Goal: Task Accomplishment & Management: Manage account settings

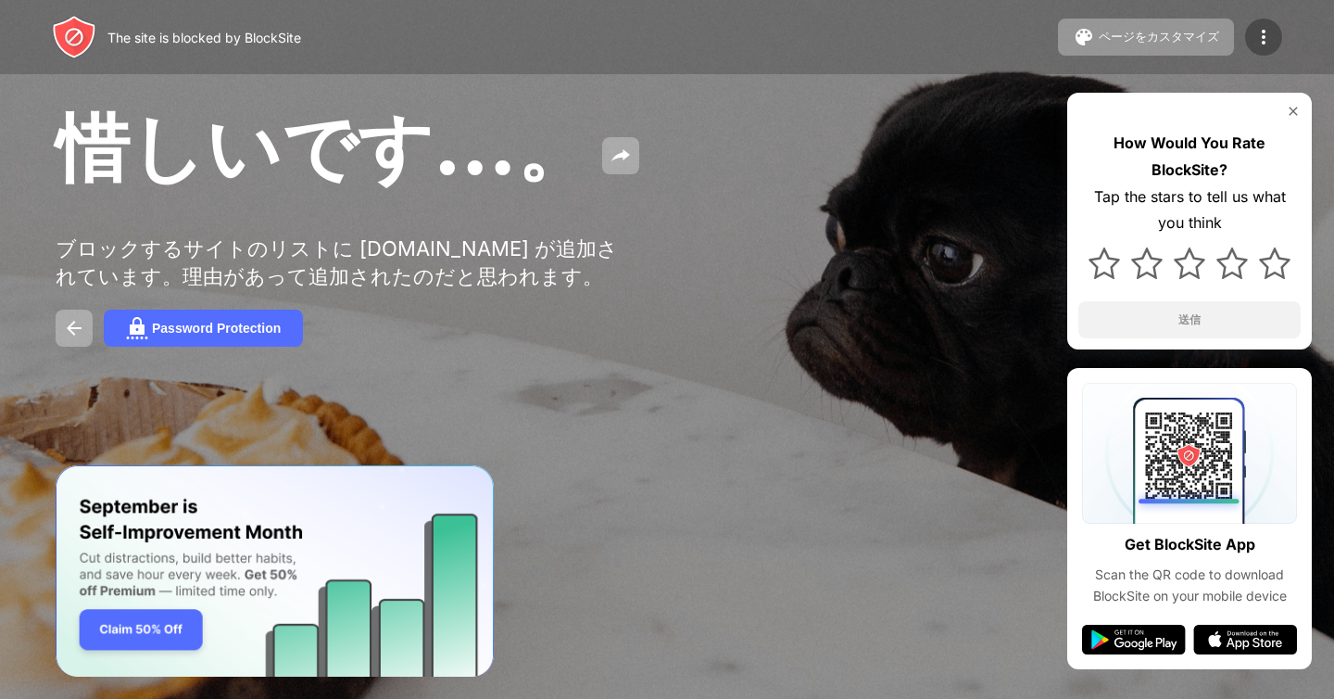
click at [1257, 46] on img at bounding box center [1264, 37] width 22 height 22
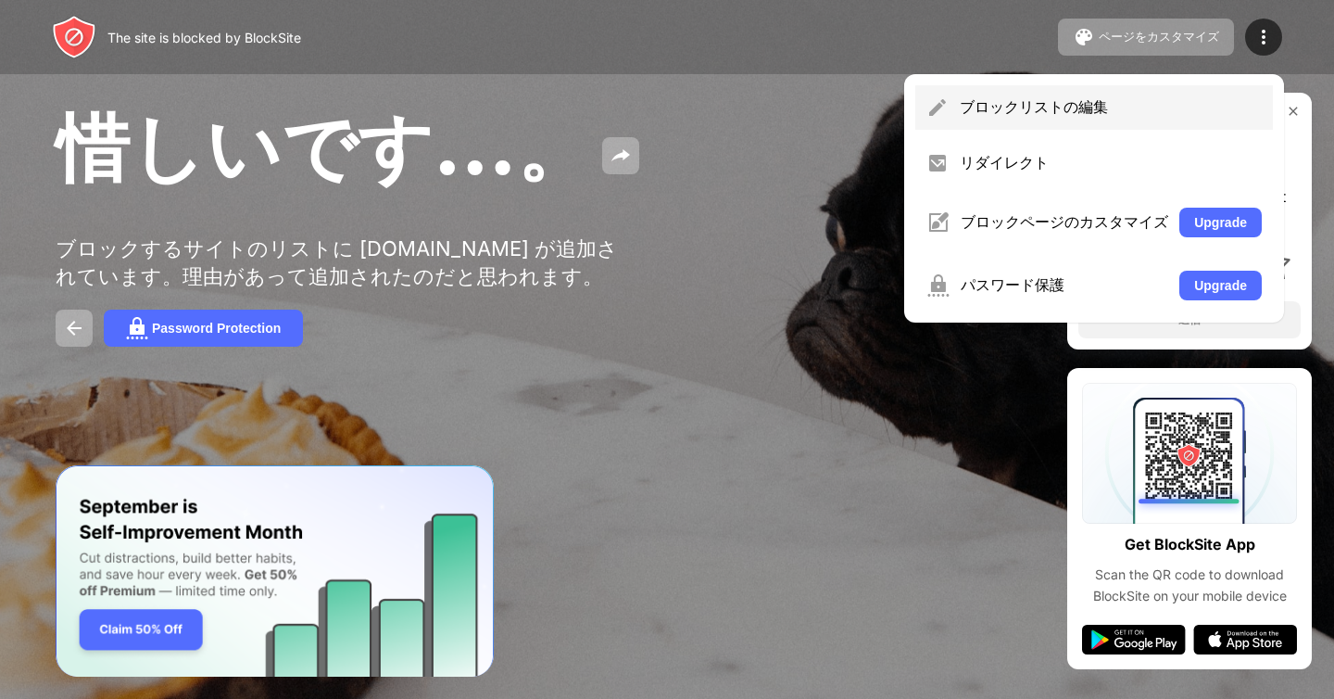
click at [1090, 114] on div "ブロックリストの編集" at bounding box center [1111, 107] width 302 height 20
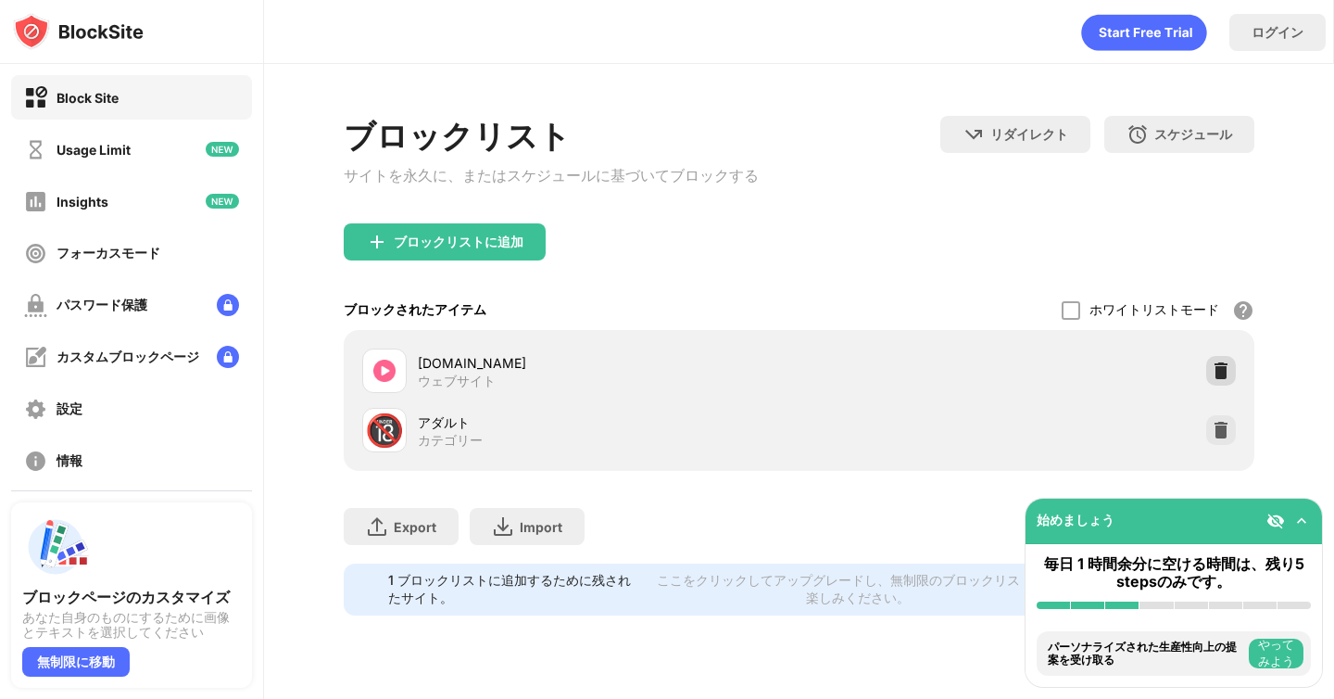
click at [1216, 378] on img at bounding box center [1221, 370] width 19 height 19
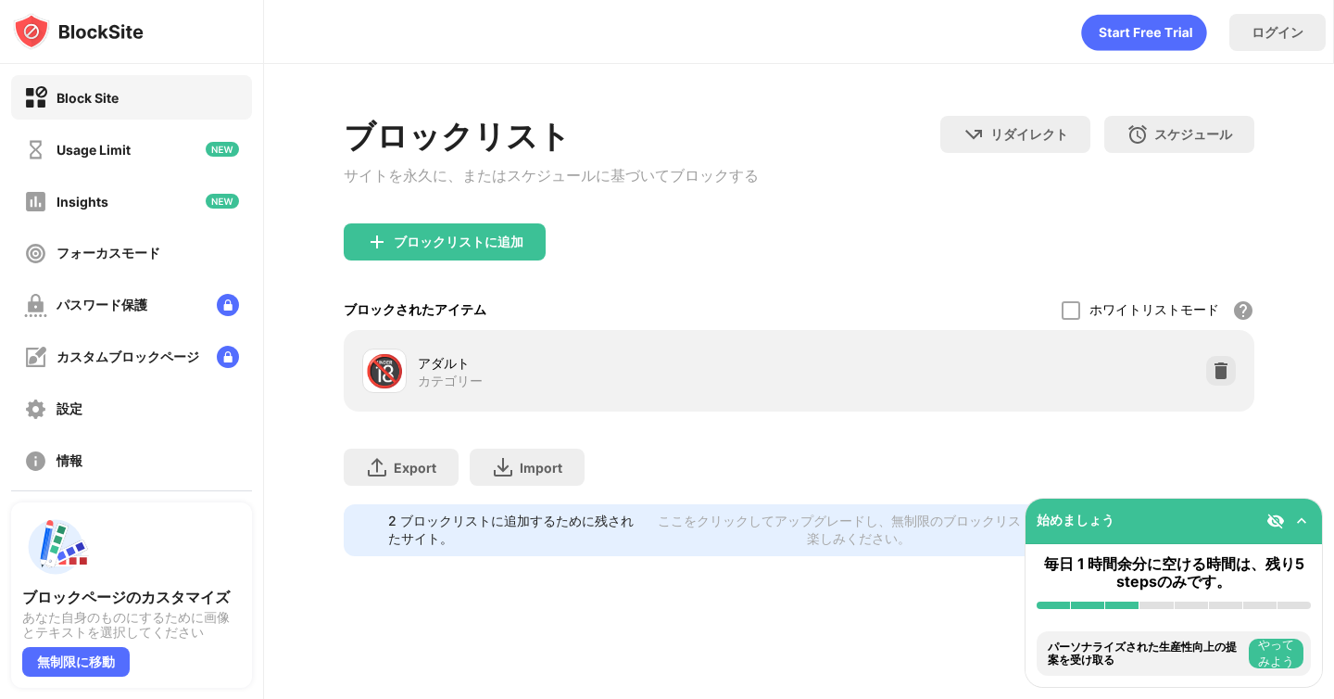
click at [1216, 378] on img at bounding box center [1221, 370] width 19 height 19
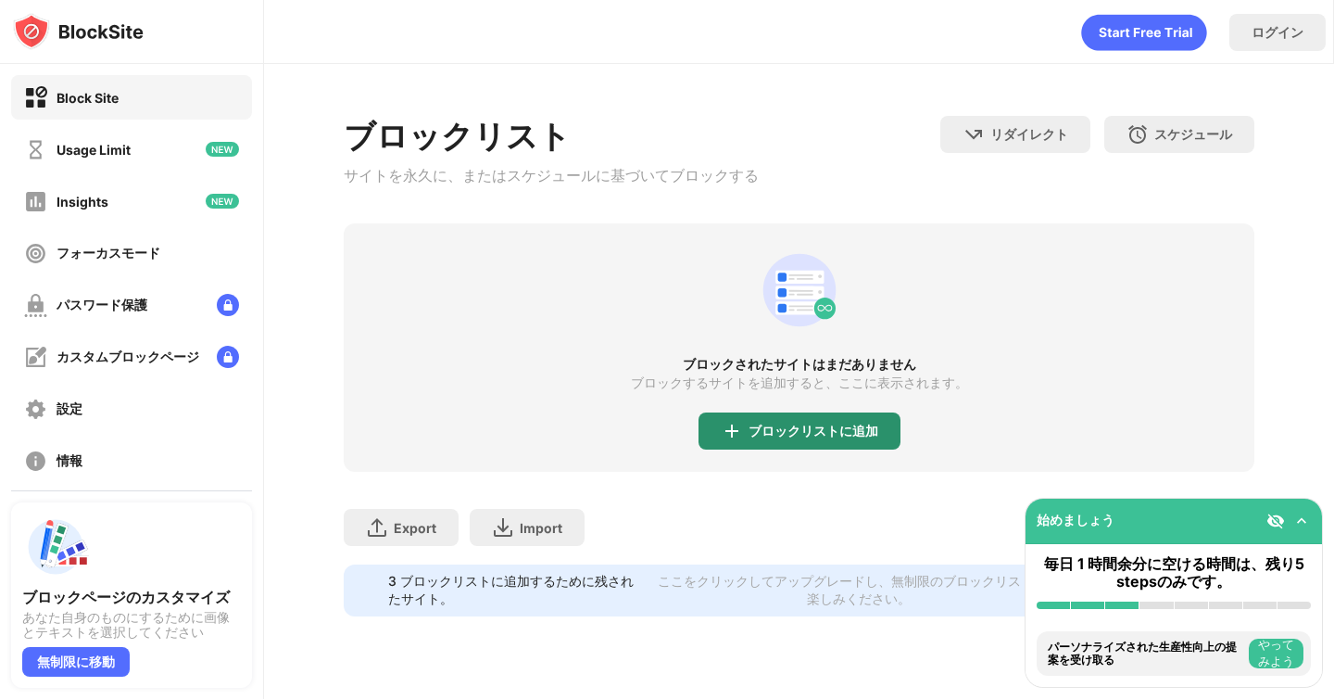
click at [813, 429] on div "ブロックリストに追加" at bounding box center [814, 430] width 130 height 15
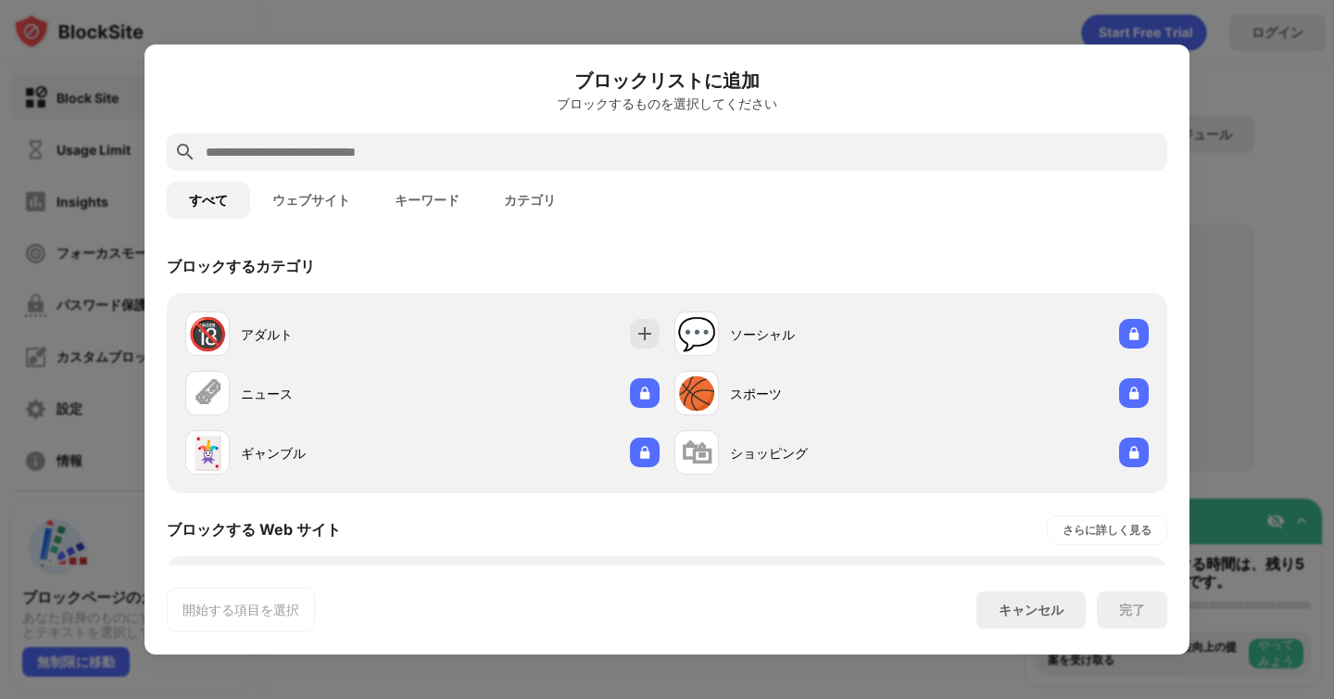
click at [549, 157] on input "text" at bounding box center [682, 152] width 956 height 22
paste input "**********"
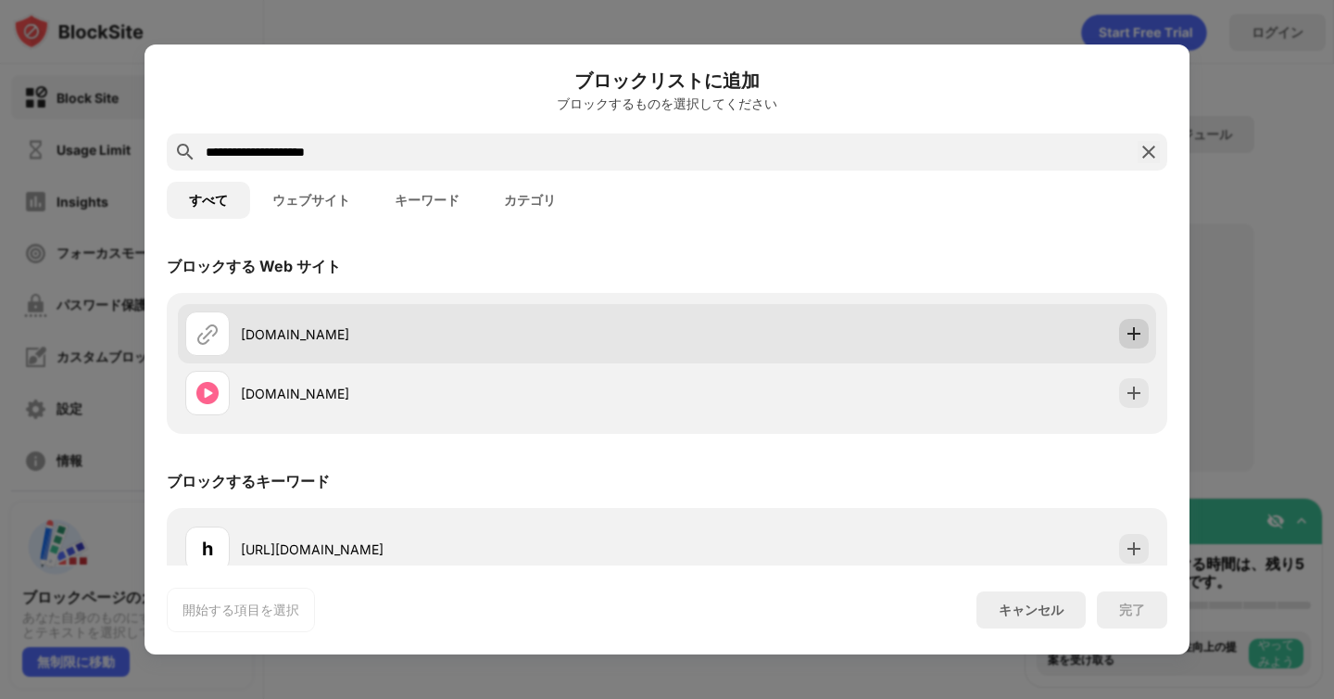
type input "**********"
click at [1127, 337] on img at bounding box center [1134, 333] width 19 height 19
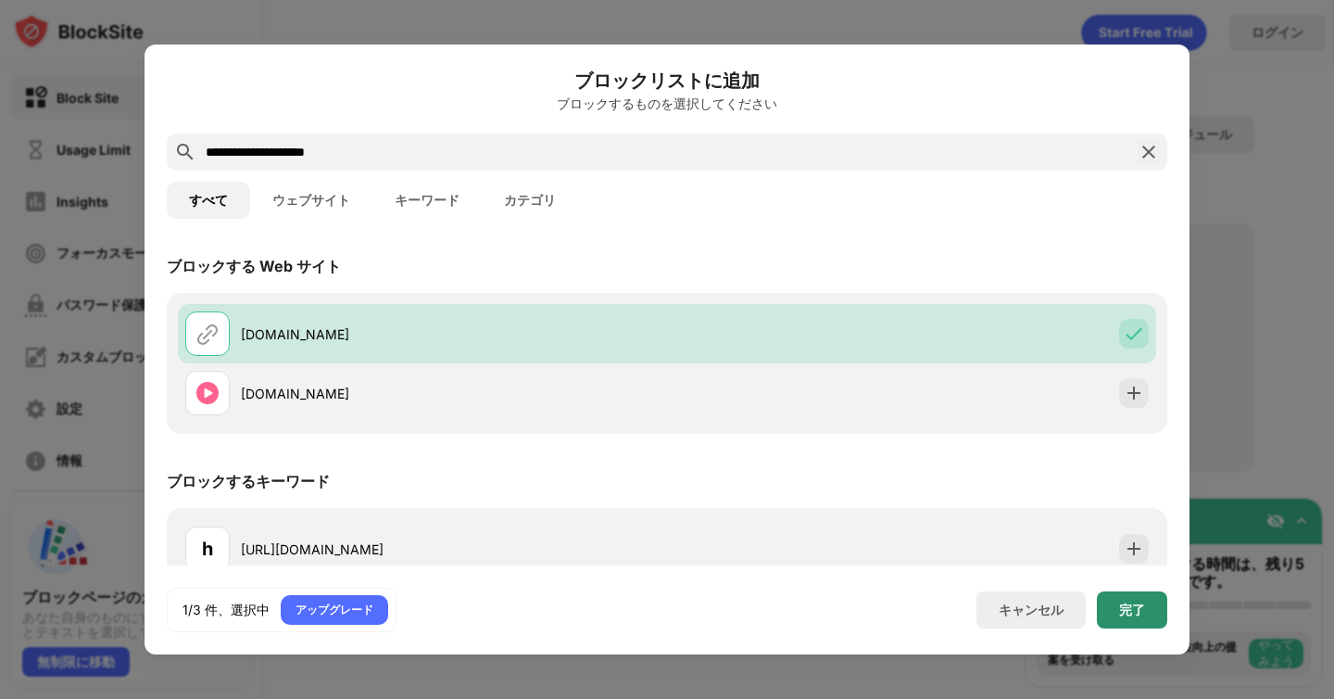
click at [1128, 605] on div "完了" at bounding box center [1132, 609] width 26 height 15
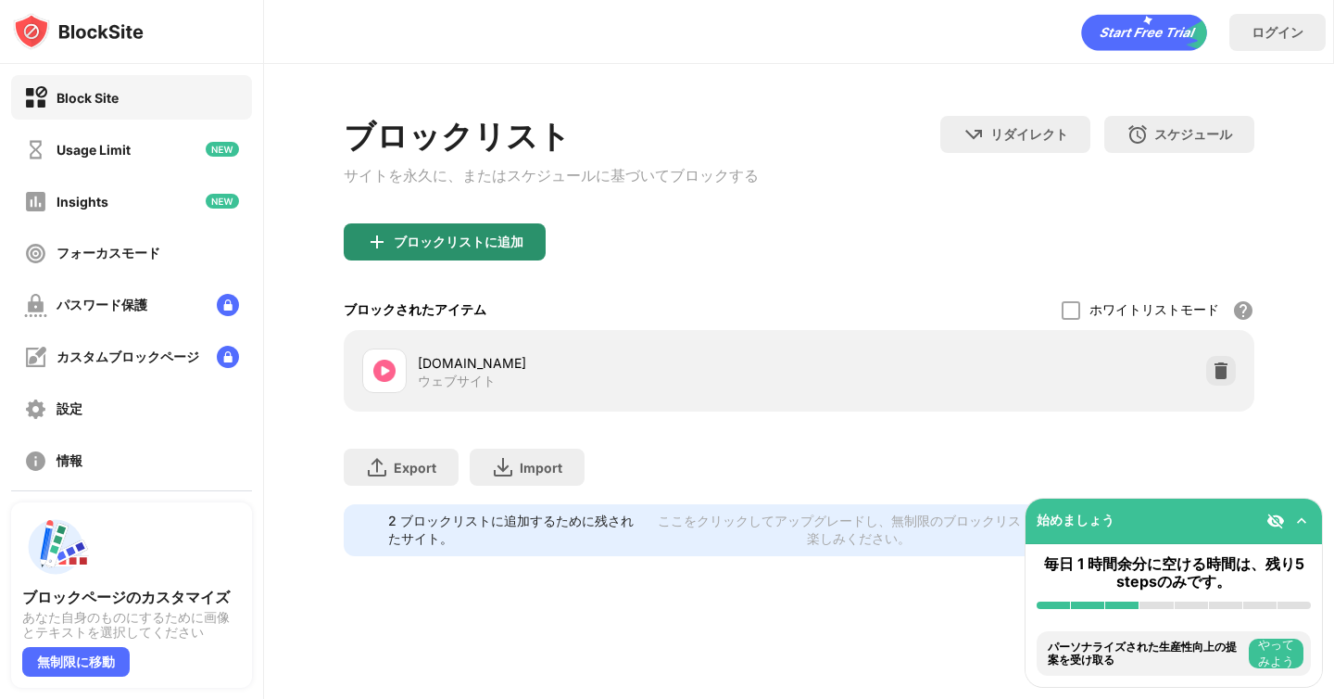
click at [518, 237] on div "ブロックリストに追加" at bounding box center [445, 241] width 202 height 37
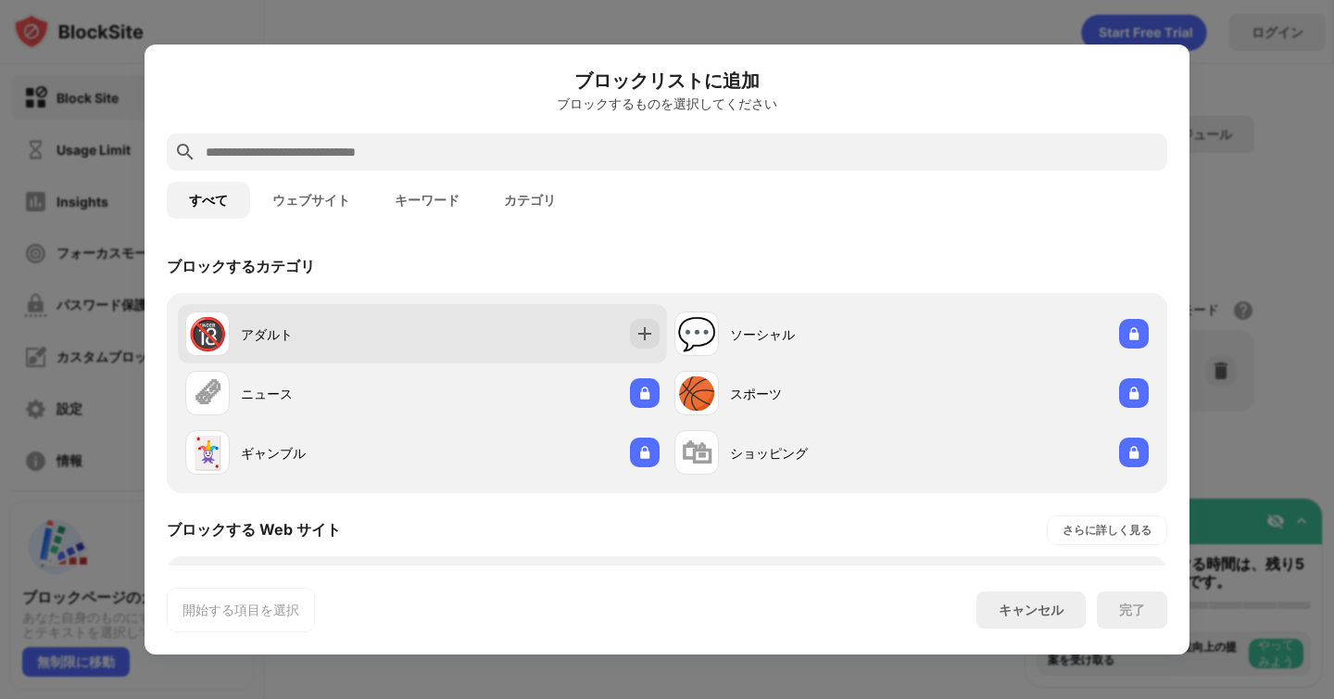
click at [491, 326] on div "🔞 アダルト" at bounding box center [422, 333] width 489 height 59
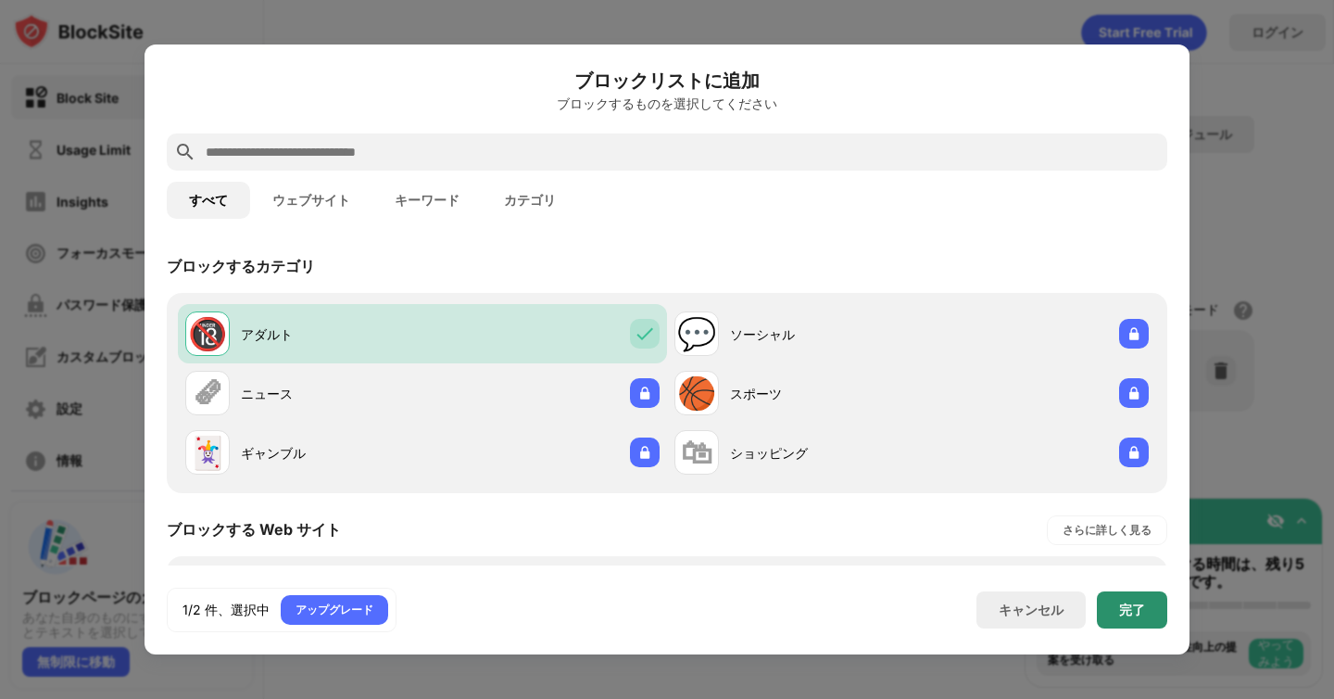
click at [1120, 616] on div "完了" at bounding box center [1132, 609] width 26 height 15
